Goal: Task Accomplishment & Management: Use online tool/utility

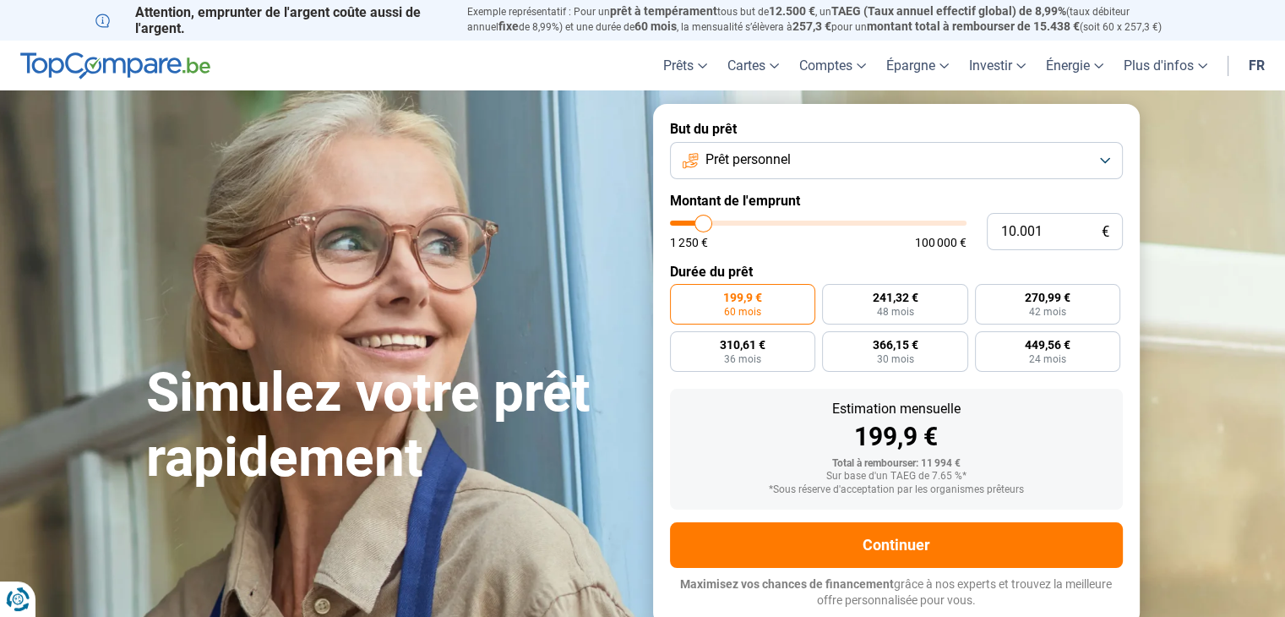
type input "14.000"
type input "14000"
type input "13.500"
type input "13500"
type input "13.000"
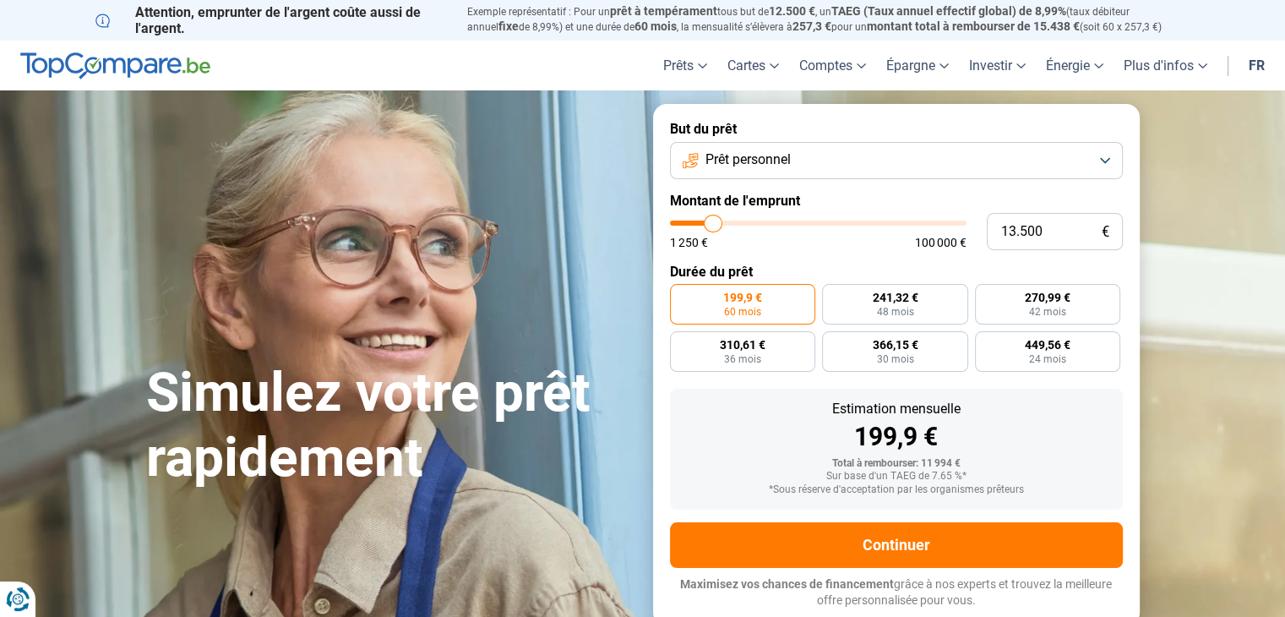
type input "13000"
type input "12.000"
type input "12000"
type input "11.750"
type input "11750"
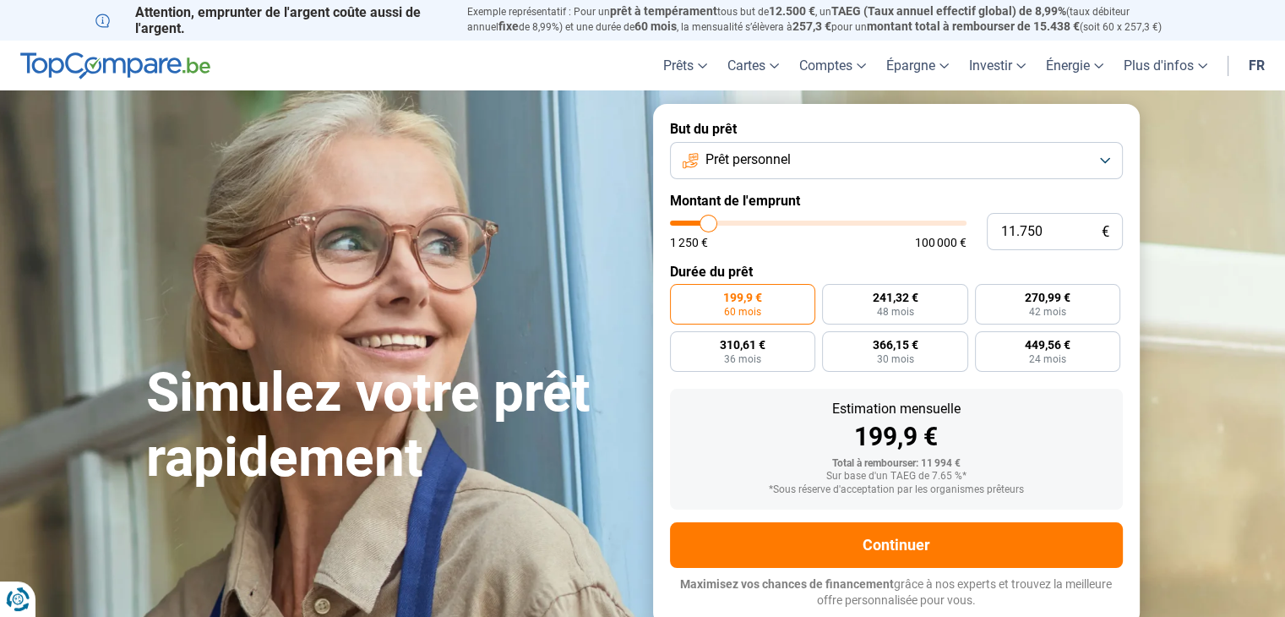
click at [708, 221] on input "range" at bounding box center [818, 223] width 297 height 5
type input "12.250"
type input "12250"
type input "15.250"
type input "15250"
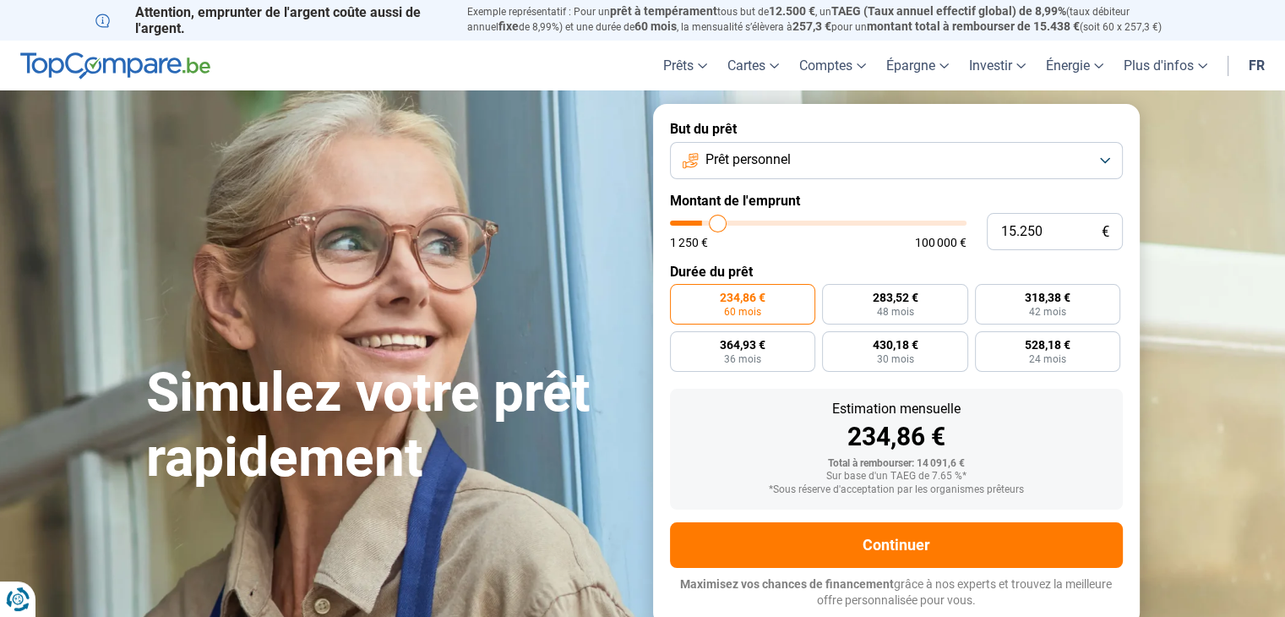
type input "20.500"
type input "20500"
type input "27.500"
type input "27500"
type input "36.250"
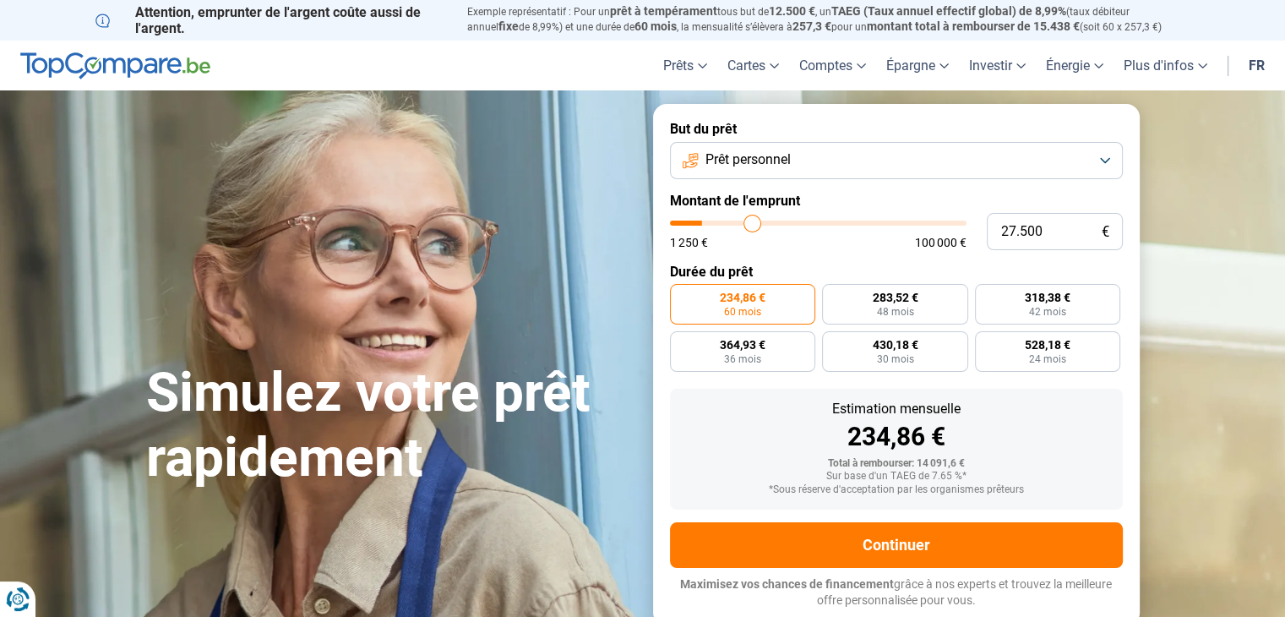
type input "36250"
type input "43.250"
type input "43250"
type input "48.750"
type input "48750"
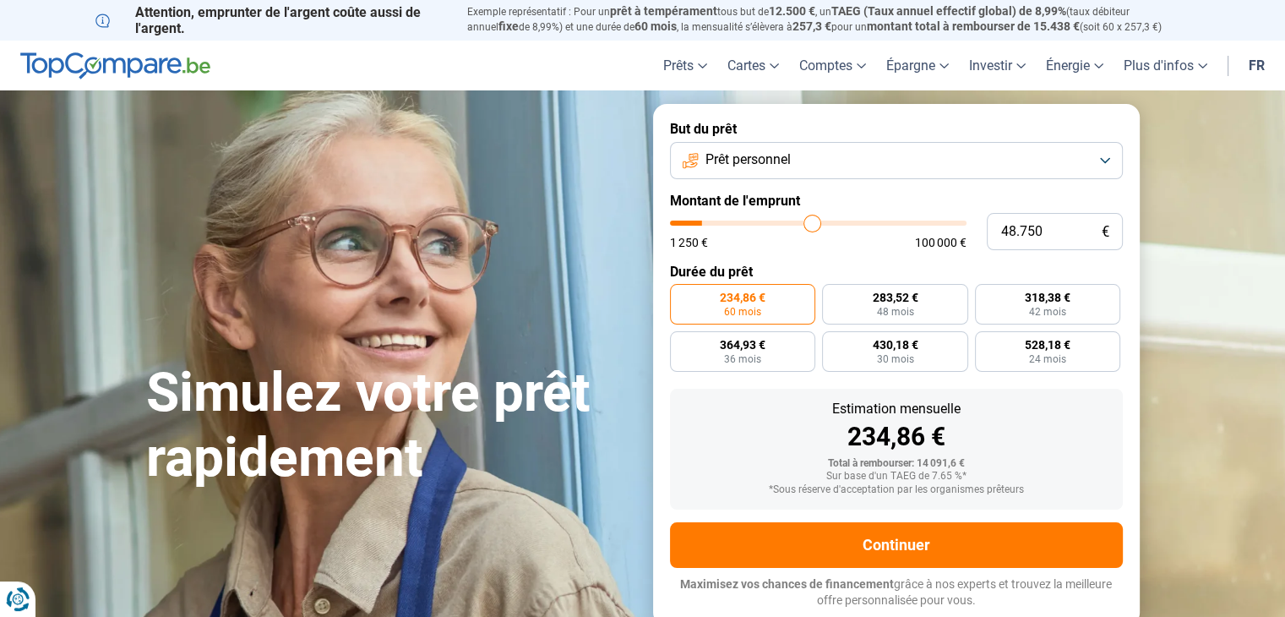
type input "52.750"
type input "52750"
type input "56.500"
type input "56500"
type input "59.250"
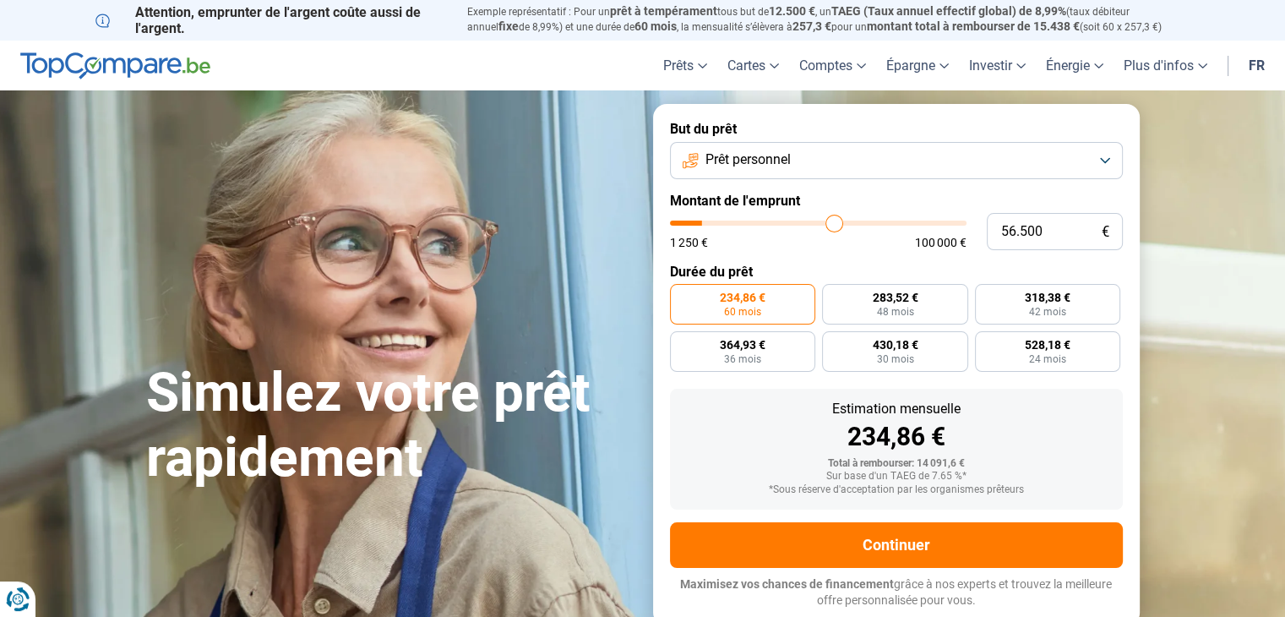
type input "59250"
type input "62.750"
type input "62750"
type input "65.500"
type input "65500"
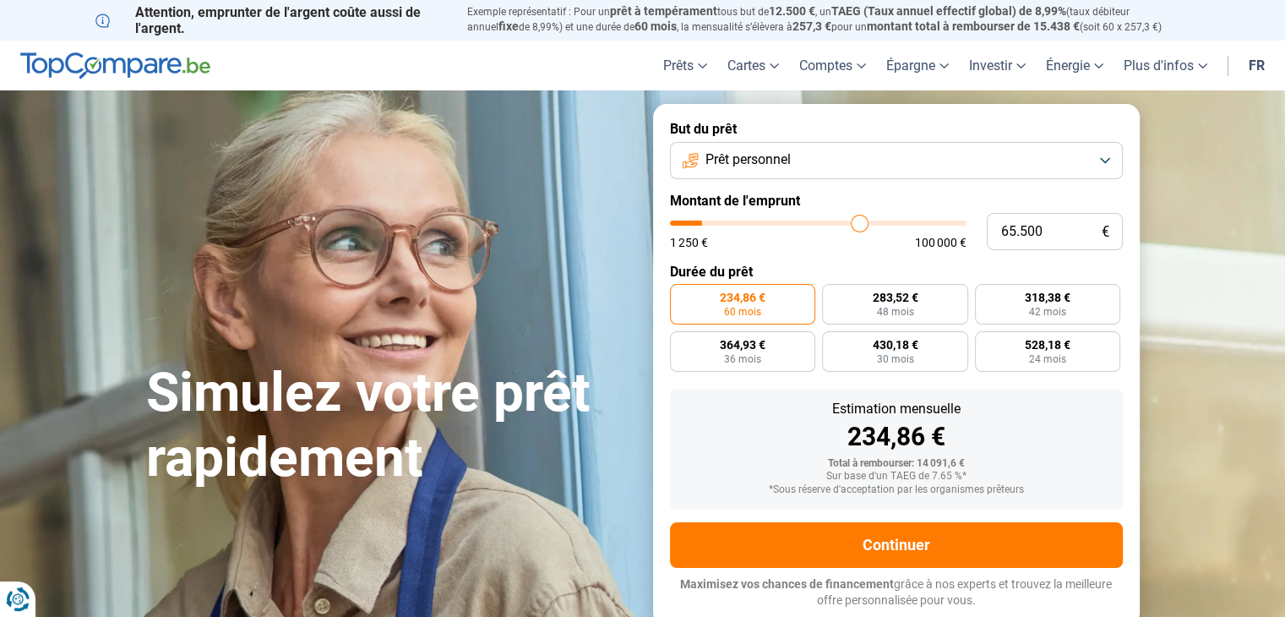
type input "70.000"
type input "70000"
type input "73.500"
type input "73500"
type input "77.500"
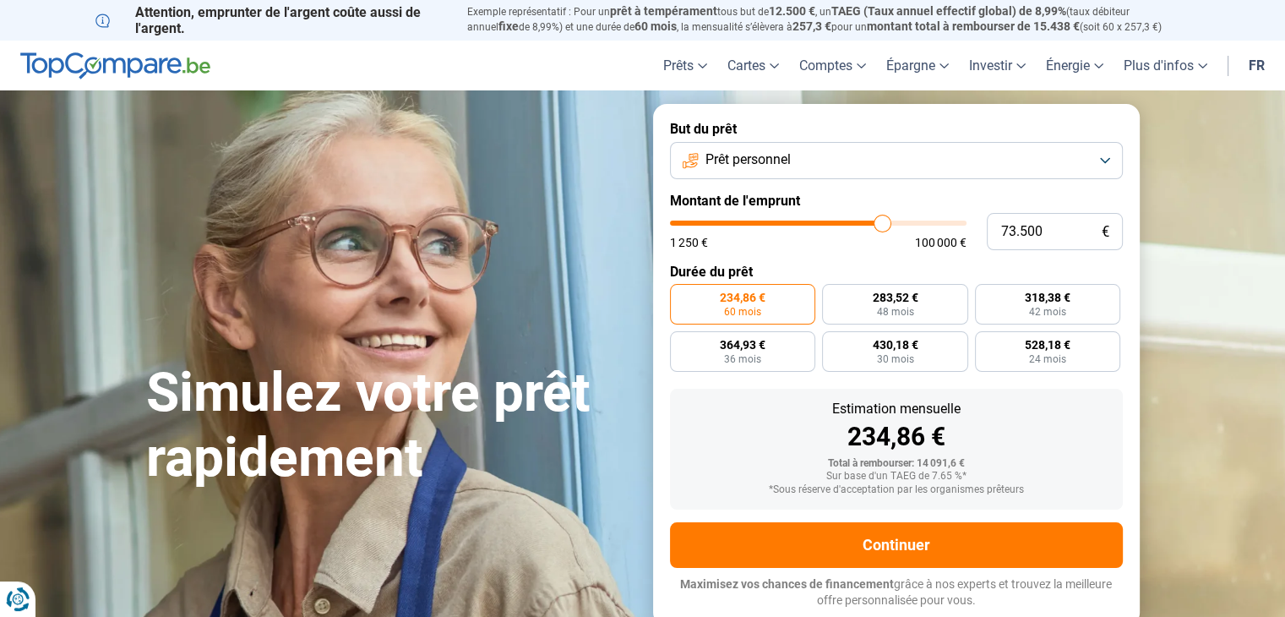
type input "77500"
type input "82.250"
type input "82250"
type input "86.500"
type input "86500"
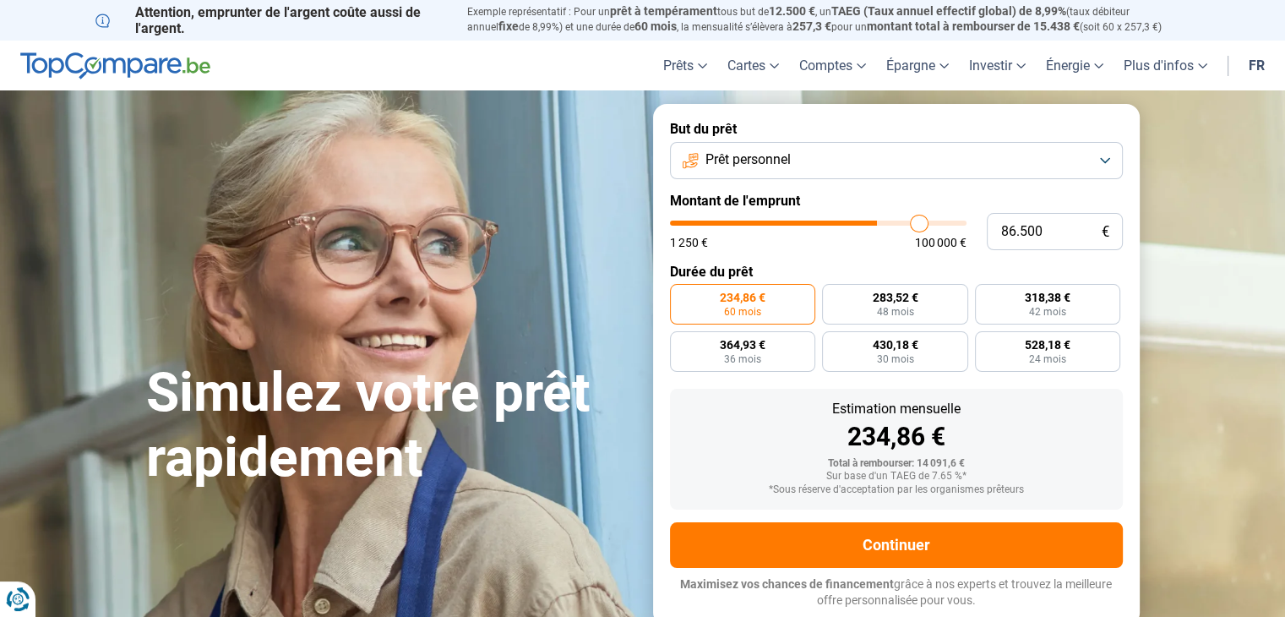
type input "94.750"
type input "94750"
type input "99.750"
type input "99750"
type input "100.000"
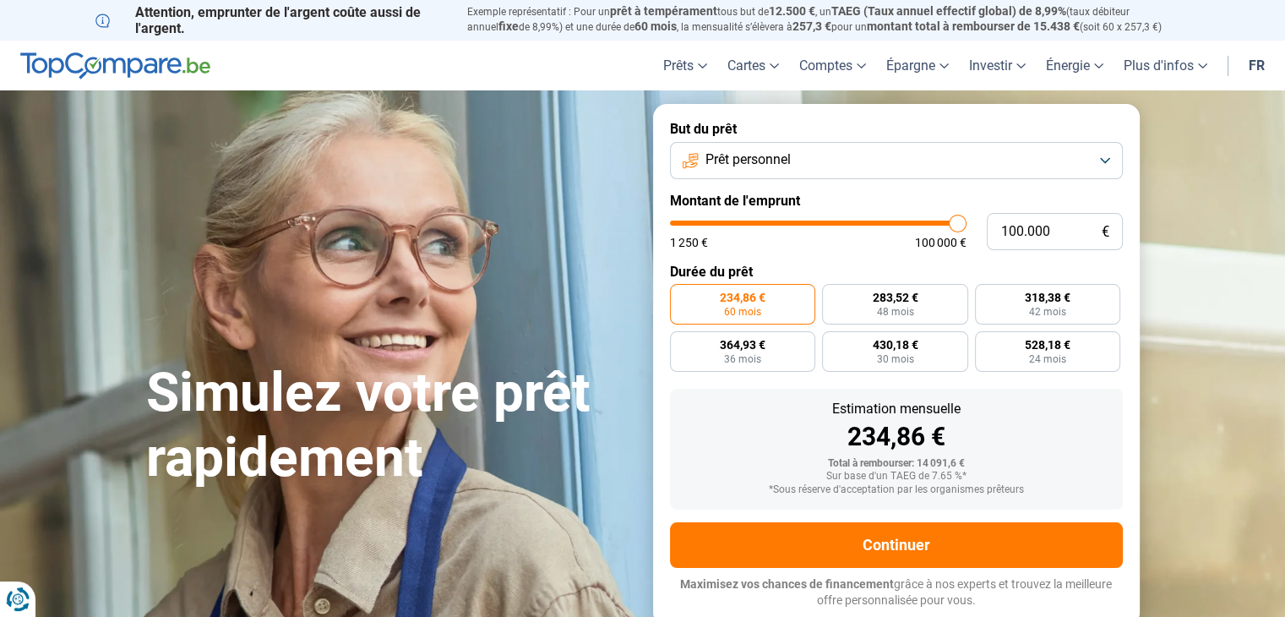
drag, startPoint x: 708, startPoint y: 221, endPoint x: 1017, endPoint y: 213, distance: 309.3
type input "100000"
click at [967, 221] on input "range" at bounding box center [818, 223] width 297 height 5
radio input "false"
